Goal: Task Accomplishment & Management: Complete application form

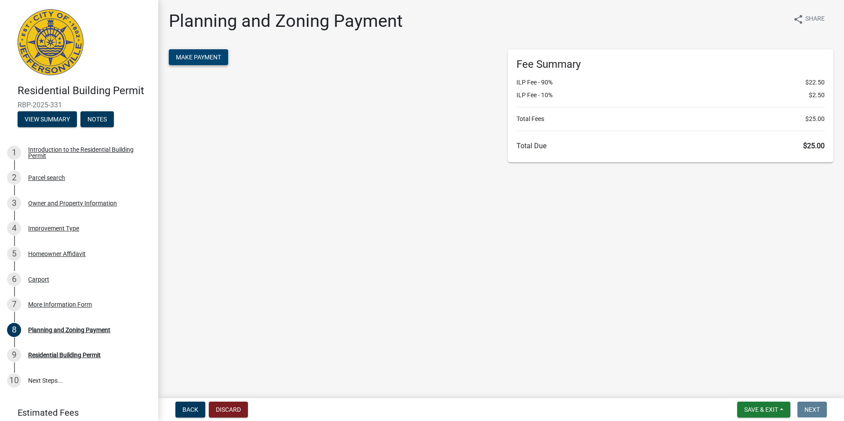
click at [212, 57] on span "Make Payment" at bounding box center [198, 57] width 45 height 7
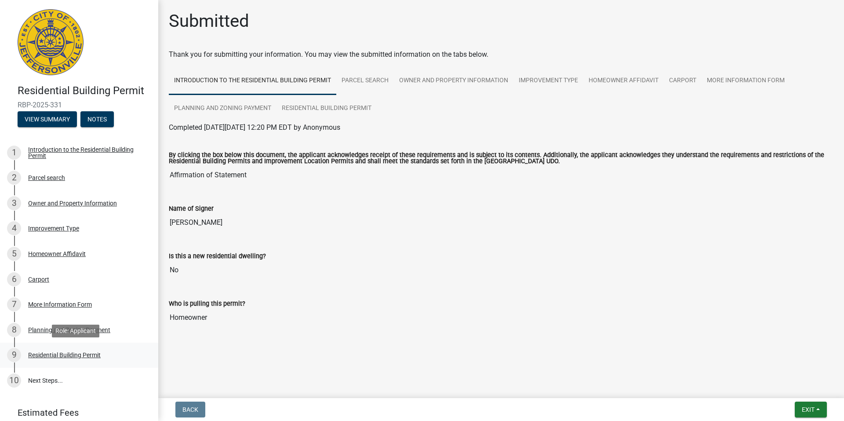
click at [72, 354] on div "Residential Building Permit" at bounding box center [64, 355] width 73 height 6
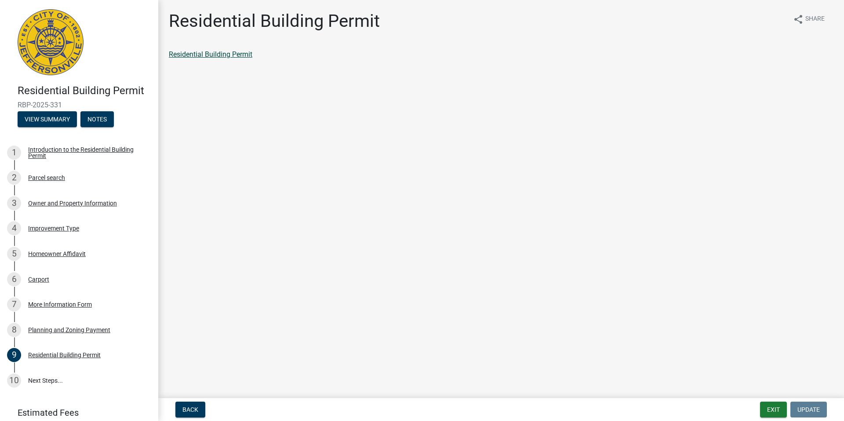
click at [221, 53] on link "Residential Building Permit" at bounding box center [211, 54] width 84 height 8
click at [227, 58] on div "Residential Building Permit" at bounding box center [501, 54] width 665 height 11
click at [227, 52] on link "Residential Building Permit" at bounding box center [211, 54] width 84 height 8
